Goal: Information Seeking & Learning: Learn about a topic

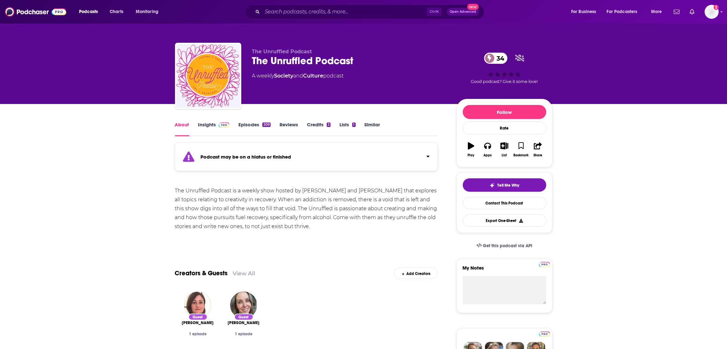
click at [254, 127] on link "Episodes 209" at bounding box center [254, 128] width 32 height 15
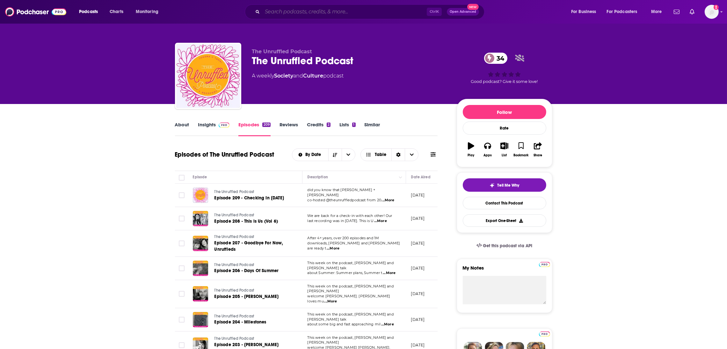
click at [278, 10] on input "Search podcasts, credits, & more..." at bounding box center [344, 12] width 165 height 10
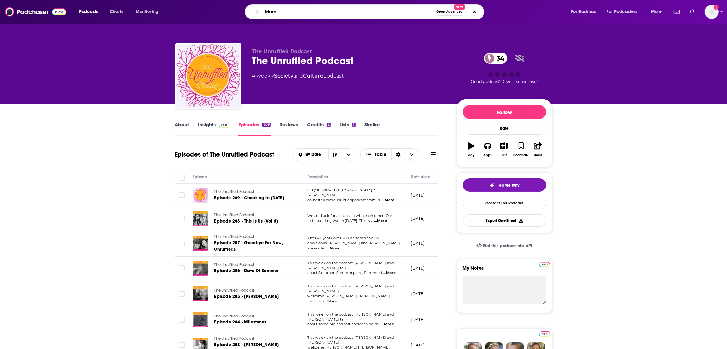
type input "Moms"
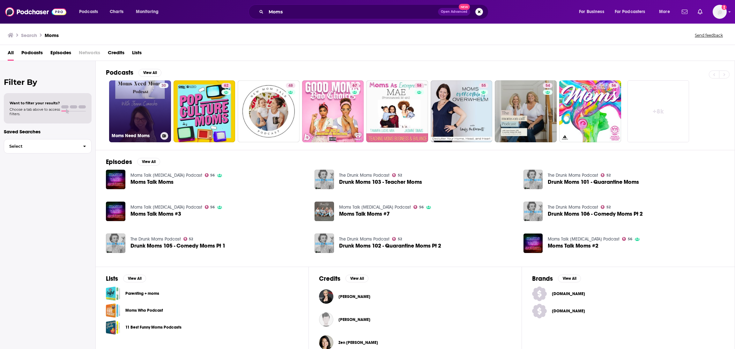
click at [135, 117] on link "30 Moms Need Moms" at bounding box center [140, 111] width 62 height 62
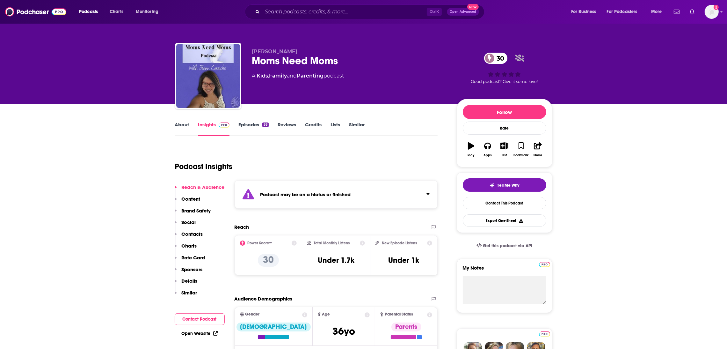
click at [181, 127] on link "About" at bounding box center [182, 128] width 14 height 15
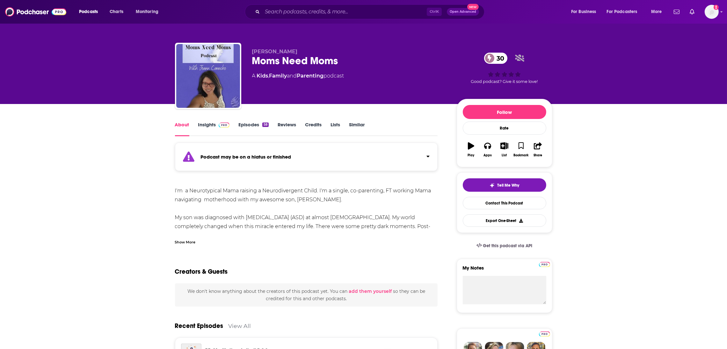
click at [194, 241] on div "Show More" at bounding box center [185, 241] width 21 height 6
